Goal: Information Seeking & Learning: Check status

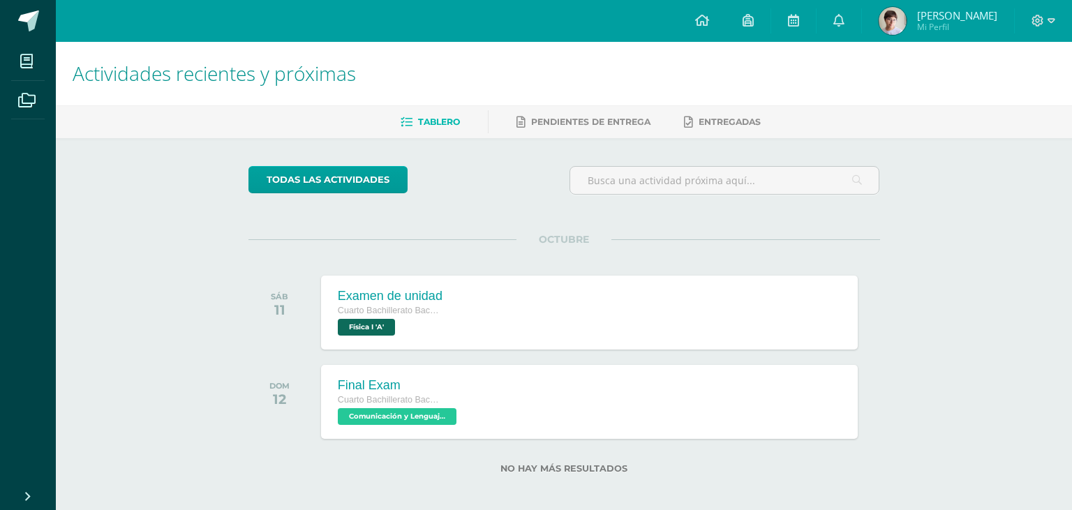
click at [975, 32] on span "Mi Perfil" at bounding box center [957, 27] width 80 height 12
click at [982, 22] on span "[PERSON_NAME]" at bounding box center [957, 15] width 80 height 14
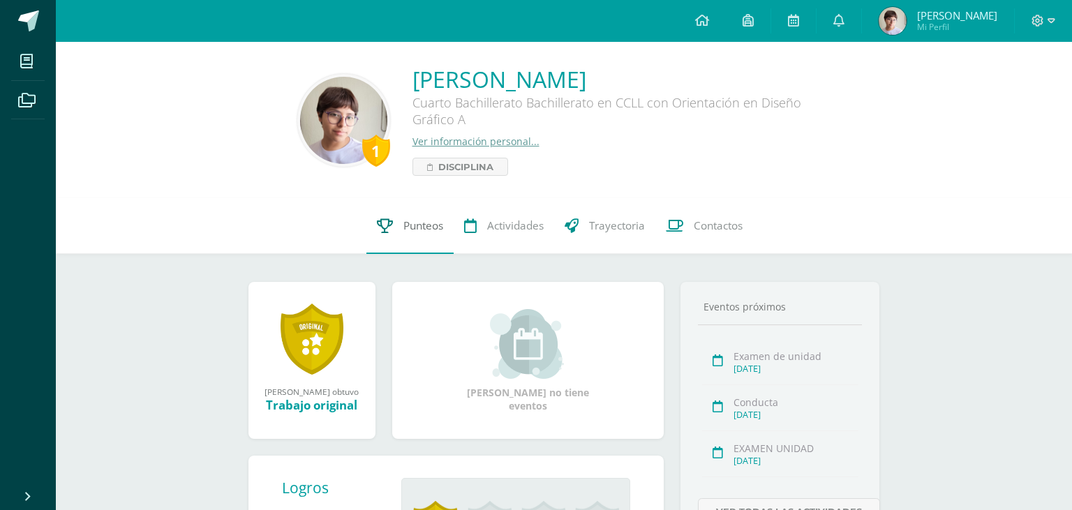
click at [392, 239] on link "Punteos" at bounding box center [410, 226] width 87 height 56
